Goal: Transaction & Acquisition: Subscribe to service/newsletter

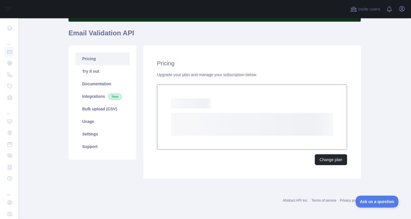
scroll to position [40, 0]
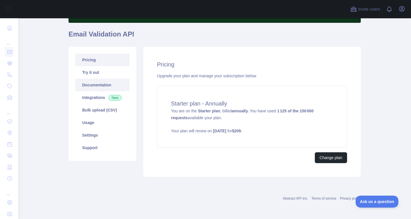
click at [97, 87] on link "Documentation" at bounding box center [102, 85] width 54 height 13
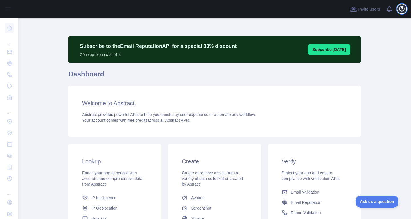
click at [401, 9] on icon "button" at bounding box center [401, 8] width 7 height 7
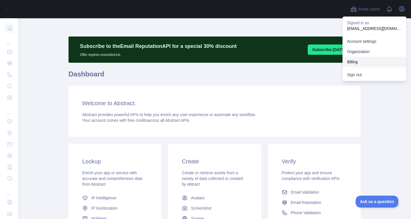
click at [351, 64] on button "Billing" at bounding box center [375, 62] width 64 height 10
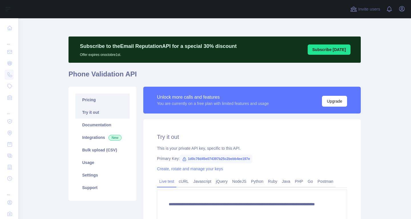
click at [107, 105] on link "Pricing" at bounding box center [102, 100] width 54 height 13
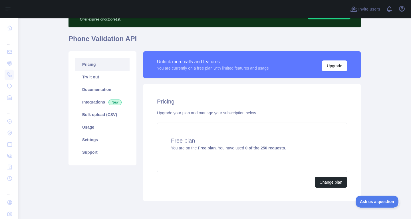
scroll to position [34, 0]
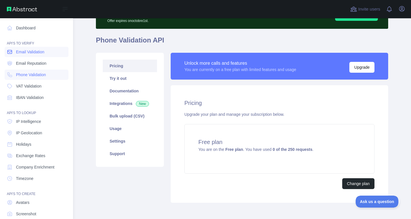
click at [25, 49] on span "Email Validation" at bounding box center [30, 52] width 28 height 6
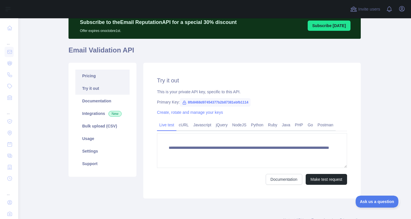
click at [95, 73] on link "Pricing" at bounding box center [102, 76] width 54 height 13
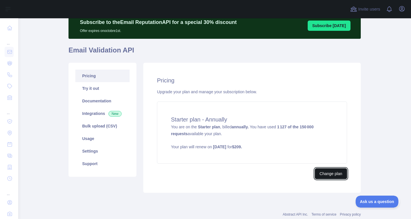
click at [331, 175] on button "Change plan" at bounding box center [331, 173] width 32 height 11
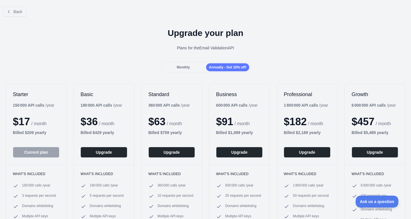
click at [46, 155] on button "Current plan" at bounding box center [36, 152] width 47 height 11
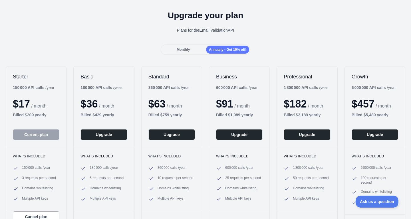
scroll to position [17, 0]
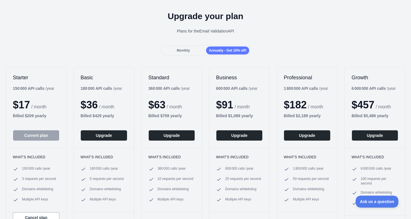
click at [197, 51] on div "Monthly" at bounding box center [183, 51] width 43 height 8
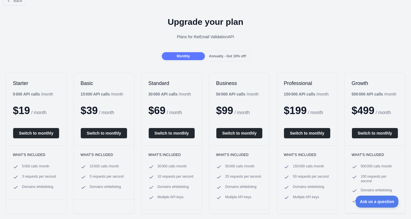
scroll to position [11, 0]
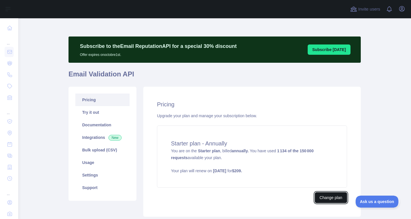
click at [329, 196] on button "Change plan" at bounding box center [331, 197] width 32 height 11
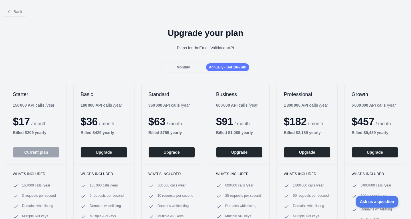
click at [192, 68] on div "Monthly" at bounding box center [183, 67] width 43 height 8
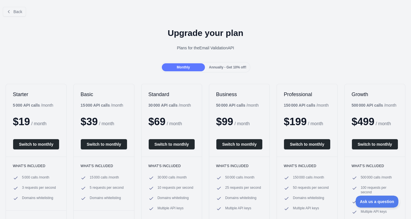
click at [226, 68] on span "Annually - Get 10% off!" at bounding box center [227, 67] width 37 height 4
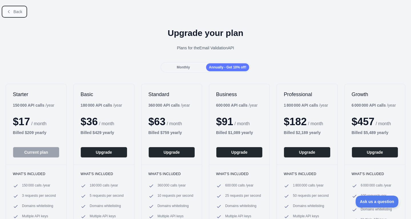
click at [13, 15] on button "Back" at bounding box center [14, 12] width 23 height 10
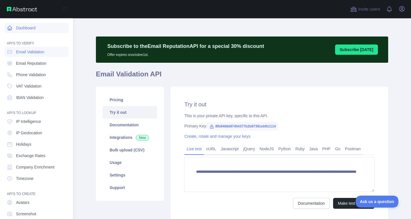
click at [12, 32] on link "Dashboard" at bounding box center [37, 28] width 64 height 10
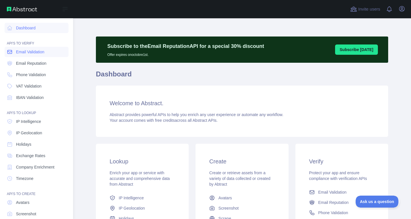
click at [23, 55] on span "Email Validation" at bounding box center [30, 52] width 28 height 6
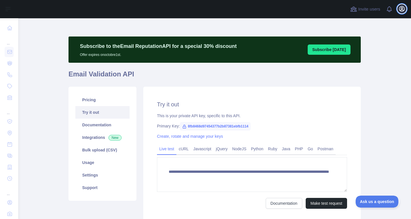
click at [400, 8] on icon "button" at bounding box center [401, 8] width 7 height 7
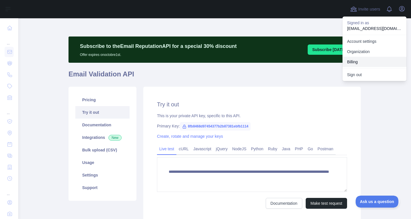
click at [357, 63] on button "Billing" at bounding box center [375, 62] width 64 height 10
